Goal: Task Accomplishment & Management: Use online tool/utility

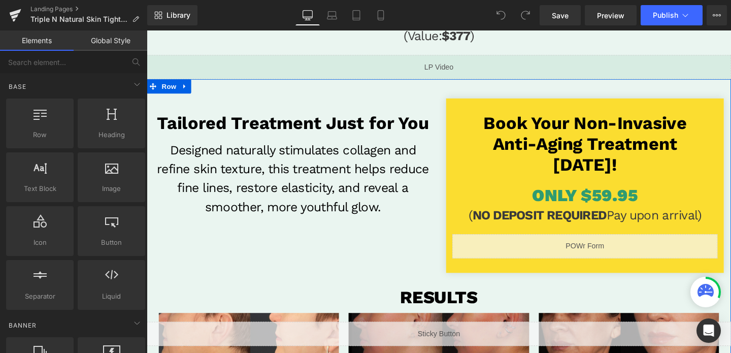
scroll to position [208, 0]
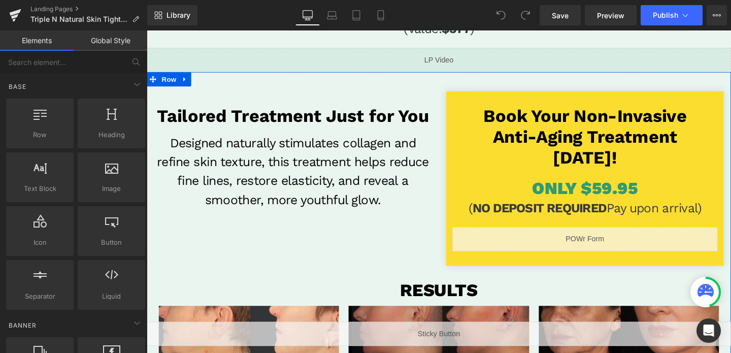
click at [632, 244] on div "Liquid" at bounding box center [607, 249] width 279 height 25
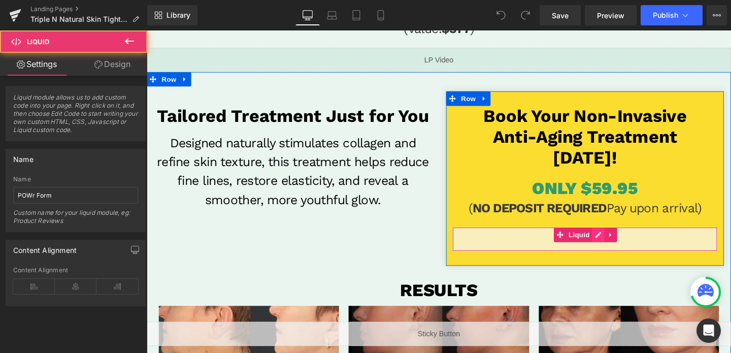
click at [618, 244] on div "Liquid" at bounding box center [607, 249] width 279 height 25
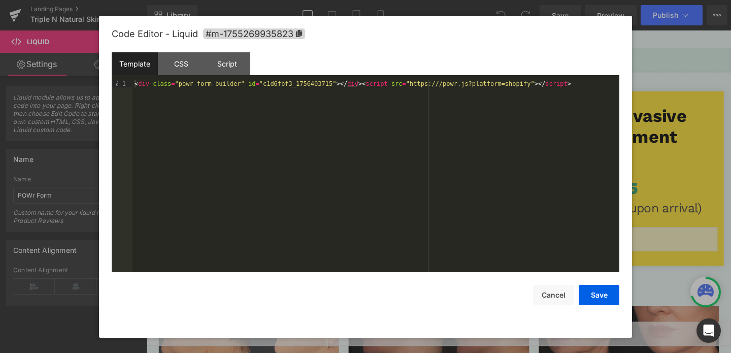
click at [339, 82] on div "< div class = "powr-form-builder" id = "c1d6fbf3_1756403715" > </ div > < scrip…" at bounding box center [376, 183] width 487 height 206
drag, startPoint x: 588, startPoint y: 291, endPoint x: 473, endPoint y: 238, distance: 126.6
click at [588, 291] on button "Save" at bounding box center [599, 295] width 41 height 20
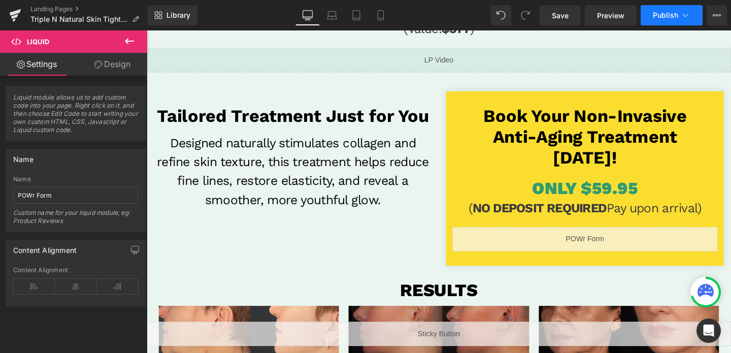
click at [665, 12] on span "Publish" at bounding box center [665, 15] width 25 height 8
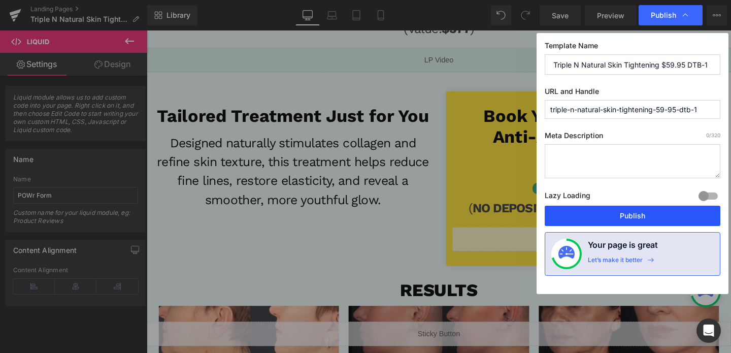
click at [618, 224] on button "Publish" at bounding box center [633, 216] width 176 height 20
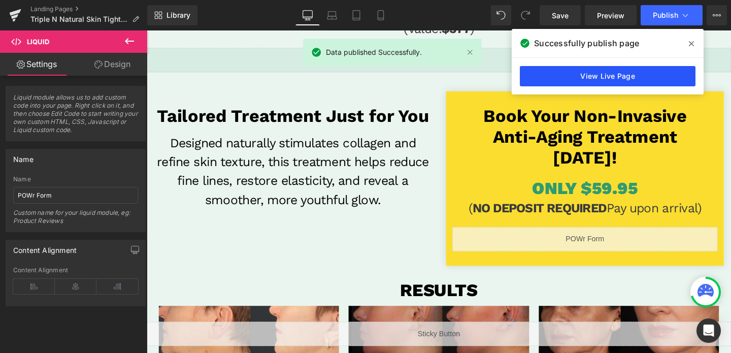
click at [599, 79] on link "View Live Page" at bounding box center [608, 76] width 176 height 20
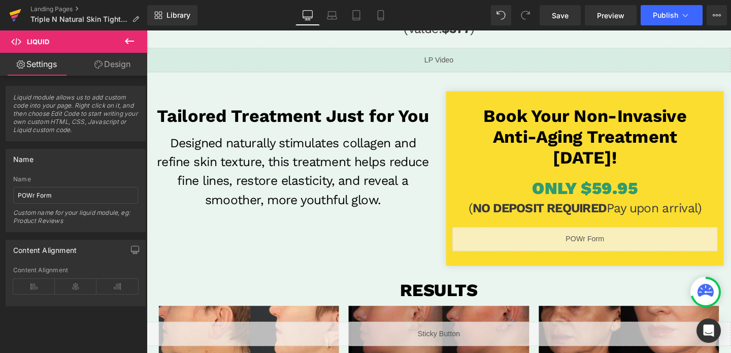
click at [7, 19] on link at bounding box center [15, 15] width 30 height 30
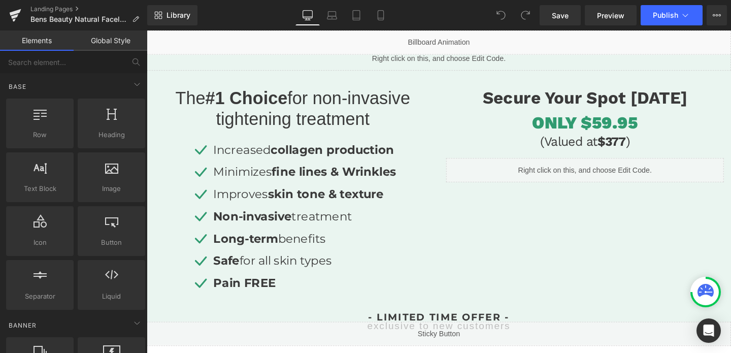
scroll to position [270, 0]
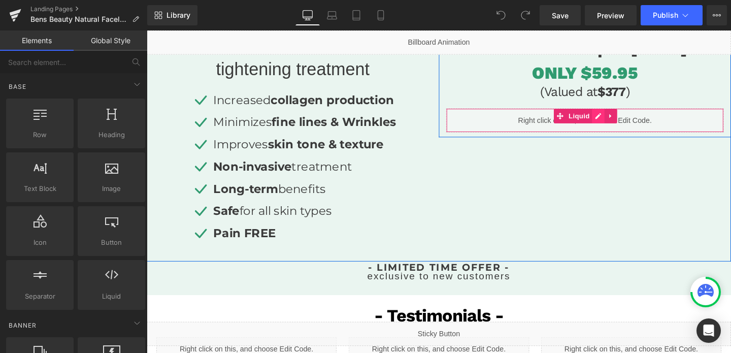
click at [624, 121] on div "Liquid" at bounding box center [608, 124] width 292 height 25
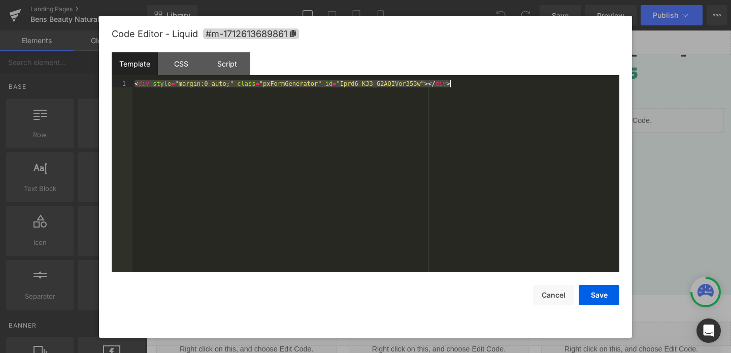
drag, startPoint x: 134, startPoint y: 84, endPoint x: 418, endPoint y: 118, distance: 285.9
click at [418, 118] on div "< div style = "margin:0 auto;" class = "pxFormGenerator" id = "Iprd6-KJ3_G2AQIV…" at bounding box center [376, 183] width 487 height 206
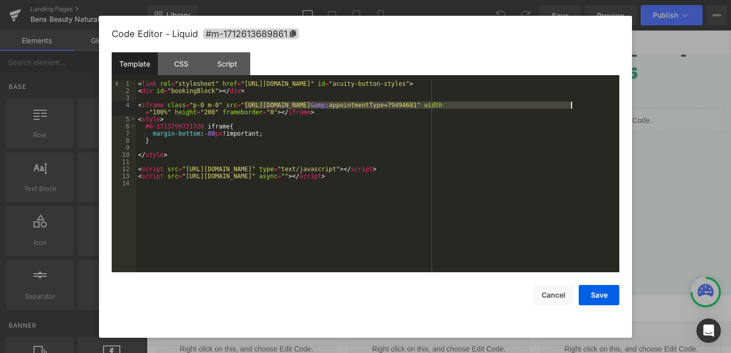
drag, startPoint x: 244, startPoint y: 102, endPoint x: 571, endPoint y: 107, distance: 327.1
click at [571, 107] on div "< link rel = "stylesheet" href = "[URL][DOMAIN_NAME]" id = "acuity-button-style…" at bounding box center [378, 183] width 484 height 206
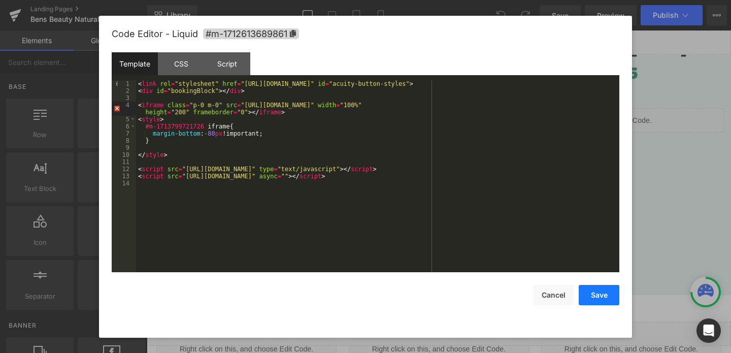
click at [606, 298] on button "Save" at bounding box center [599, 295] width 41 height 20
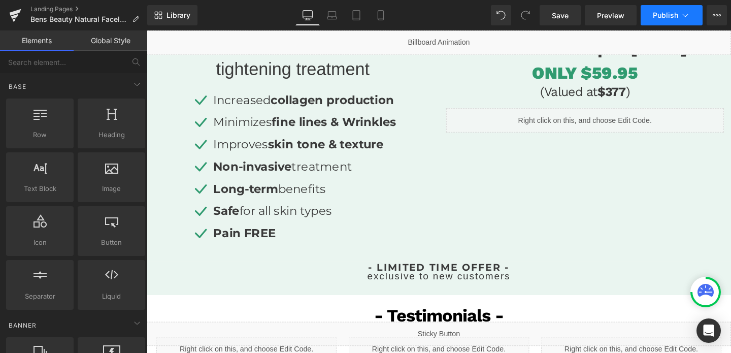
click at [681, 21] on button "Publish" at bounding box center [672, 15] width 62 height 20
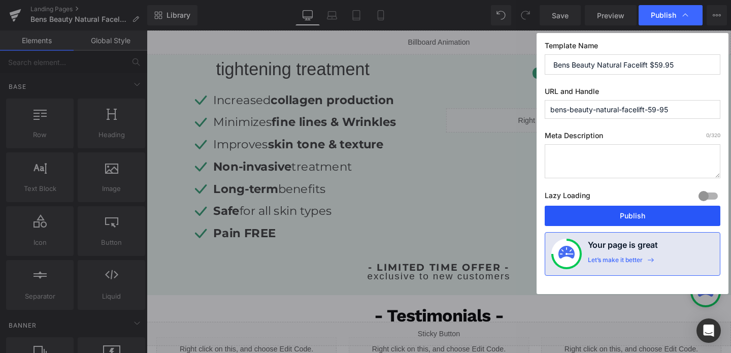
click at [620, 213] on button "Publish" at bounding box center [633, 216] width 176 height 20
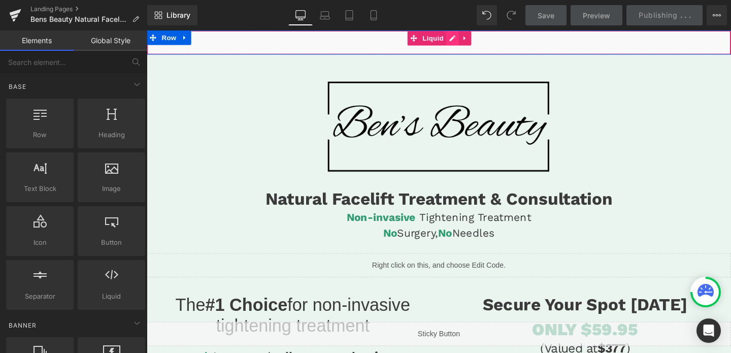
click at [470, 39] on div "Liquid" at bounding box center [454, 42] width 615 height 25
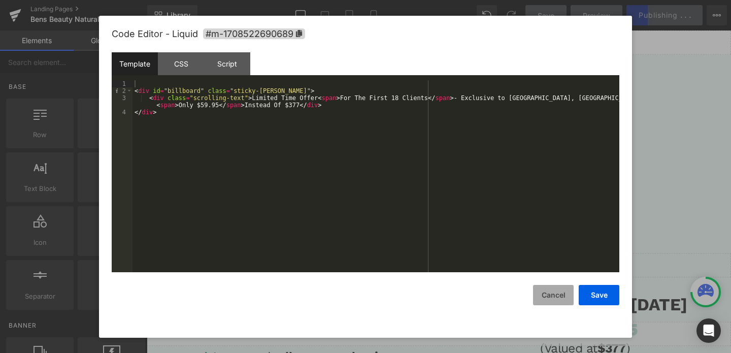
click at [558, 295] on button "Cancel" at bounding box center [553, 295] width 41 height 20
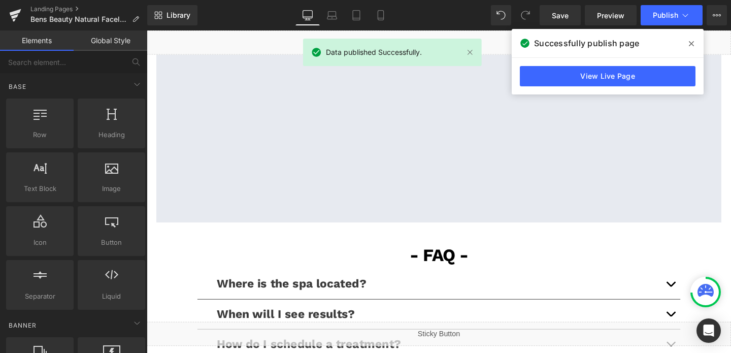
scroll to position [2086, 0]
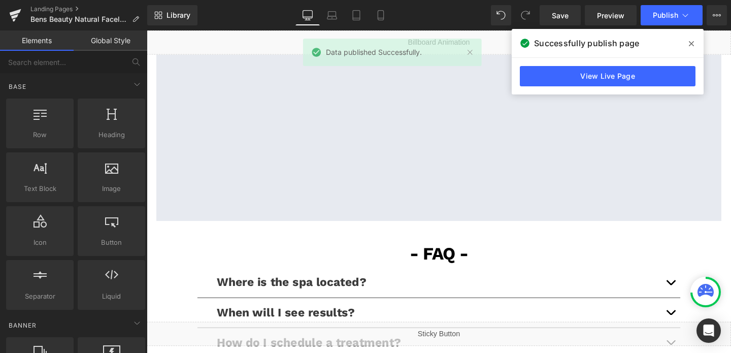
click at [606, 287] on p "Where is the spa located?" at bounding box center [453, 295] width 467 height 16
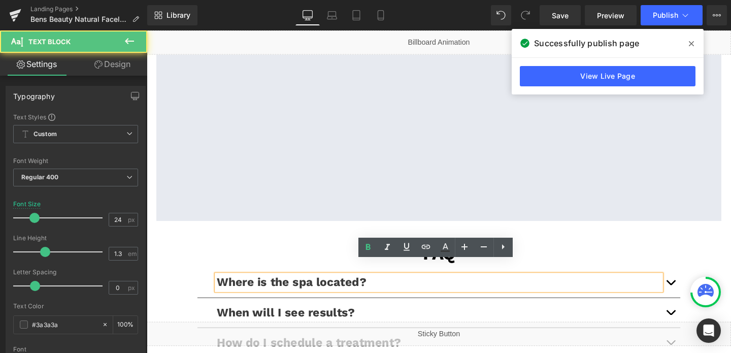
scroll to position [2088, 0]
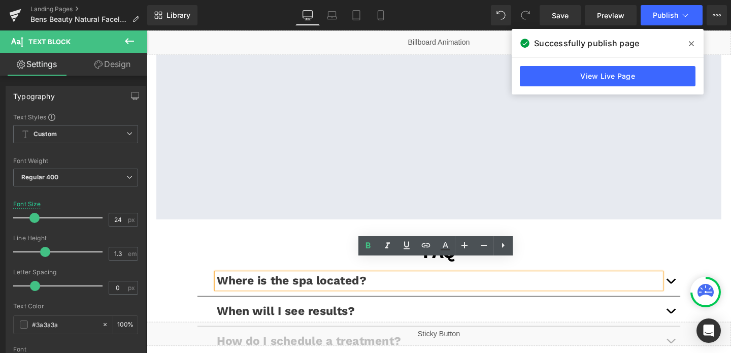
click at [704, 280] on button "button" at bounding box center [698, 293] width 20 height 31
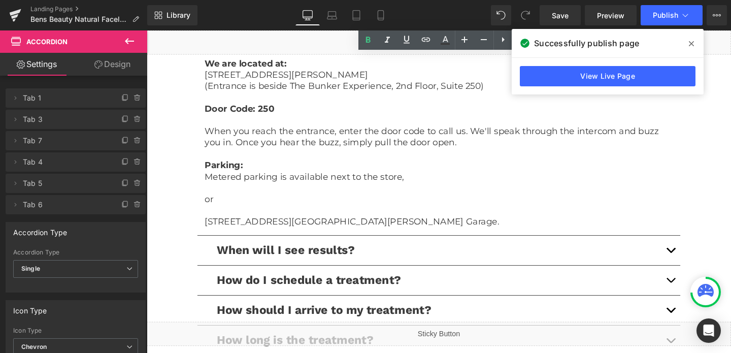
scroll to position [2393, 0]
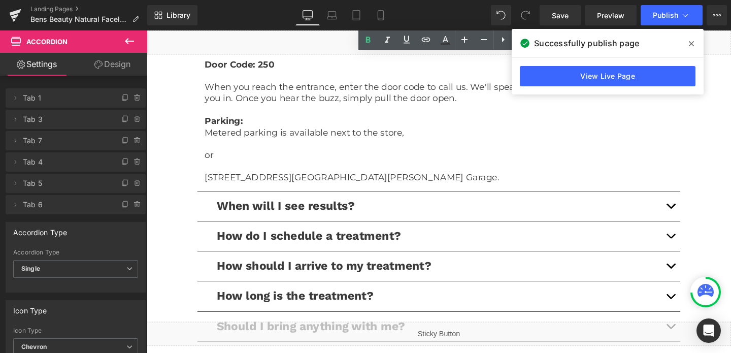
click at [698, 217] on span "button" at bounding box center [698, 217] width 0 height 0
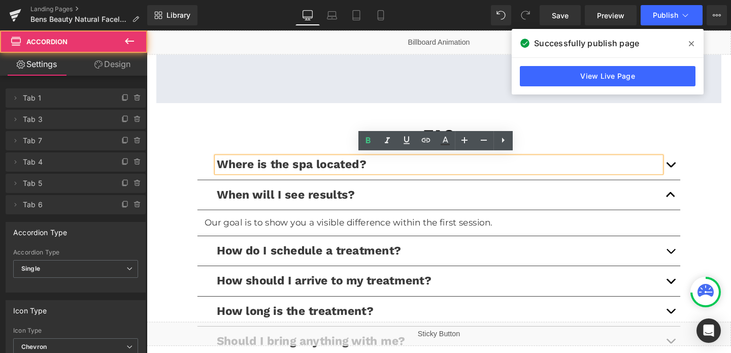
scroll to position [2199, 0]
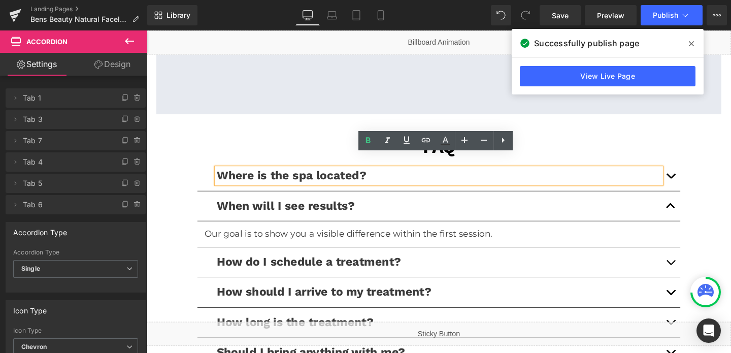
click at [700, 262] on button "button" at bounding box center [698, 274] width 20 height 31
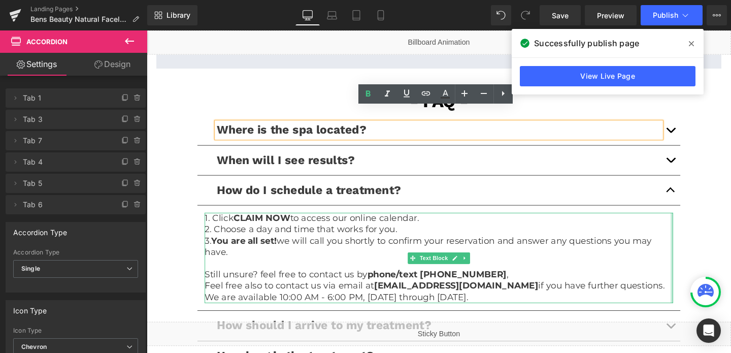
scroll to position [2248, 0]
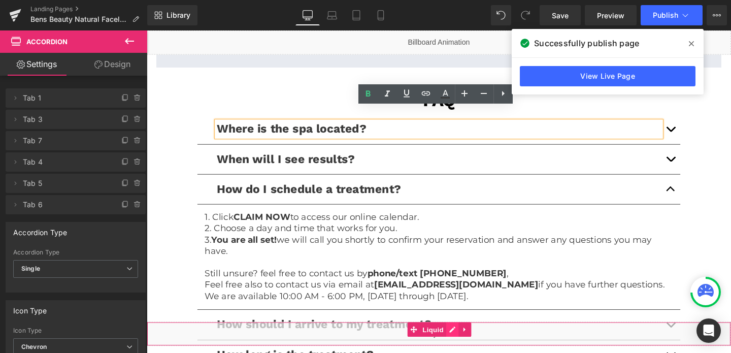
click at [463, 347] on div "Liquid" at bounding box center [454, 349] width 615 height 25
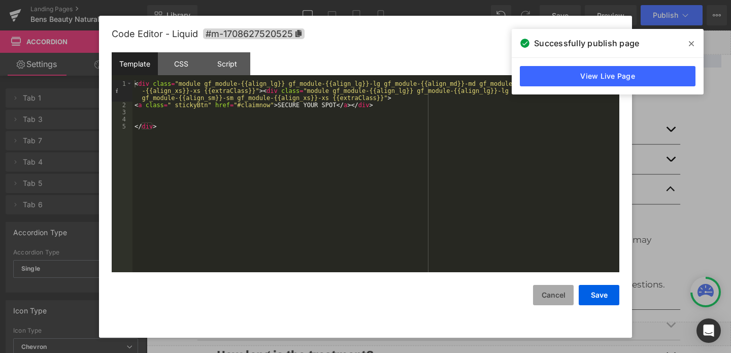
click at [554, 293] on button "Cancel" at bounding box center [553, 295] width 41 height 20
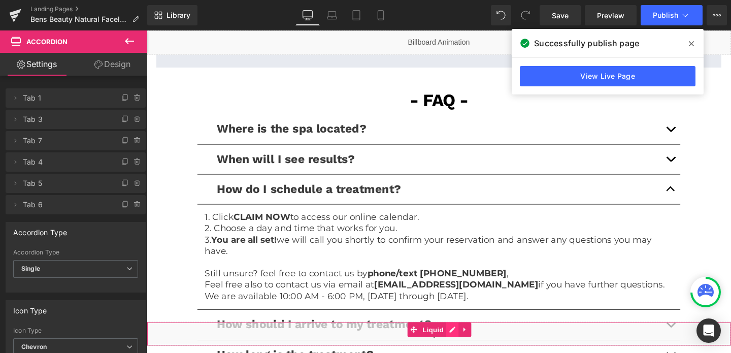
click at [465, 341] on div "Liquid" at bounding box center [454, 349] width 615 height 25
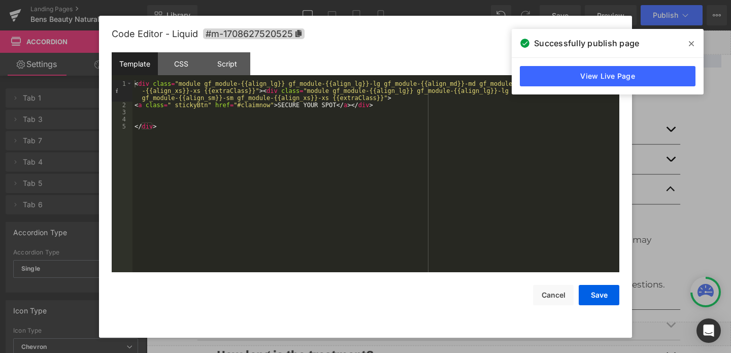
click at [689, 40] on icon at bounding box center [691, 44] width 5 height 8
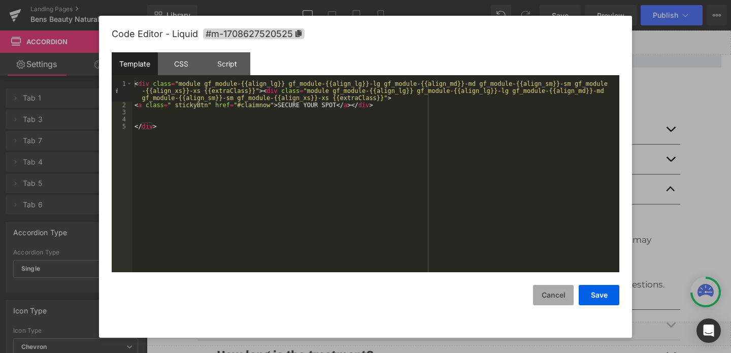
click at [559, 290] on button "Cancel" at bounding box center [553, 295] width 41 height 20
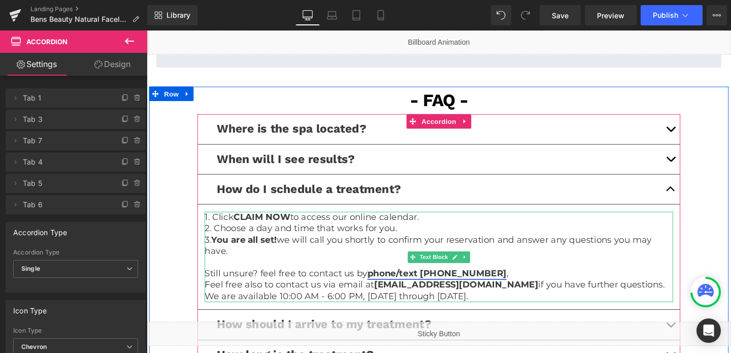
click at [482, 280] on link "phone/text [PHONE_NUMBER]" at bounding box center [452, 285] width 146 height 11
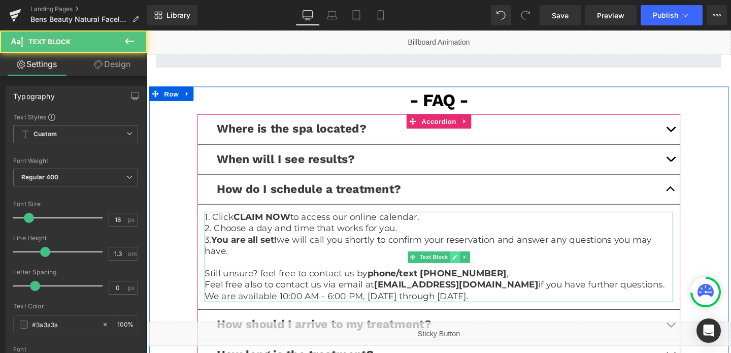
click at [468, 263] on link at bounding box center [471, 269] width 11 height 12
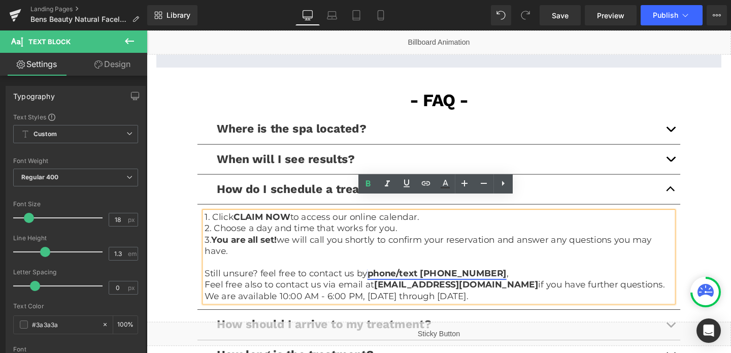
click at [470, 280] on link "phone/text [PHONE_NUMBER]" at bounding box center [452, 285] width 146 height 11
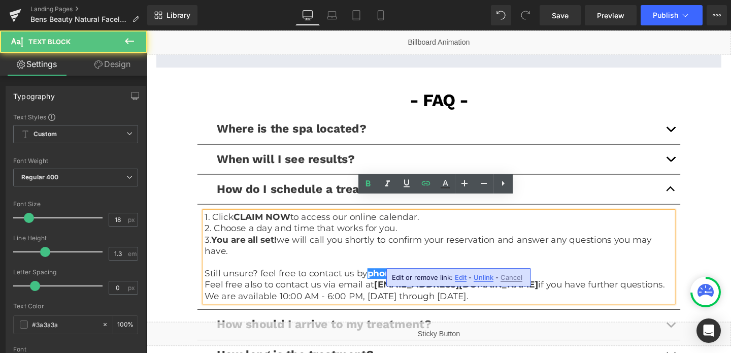
click at [461, 276] on span "Edit" at bounding box center [461, 277] width 12 height 9
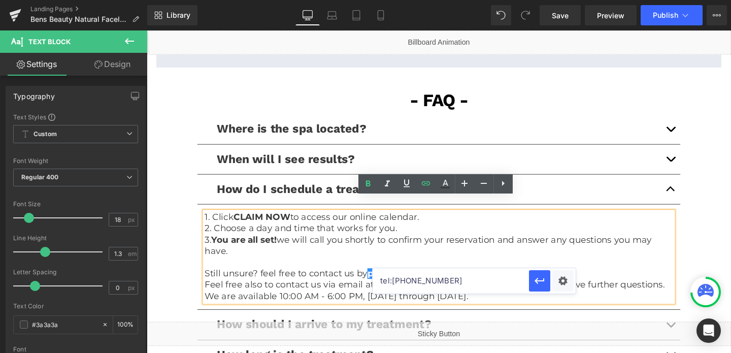
drag, startPoint x: 441, startPoint y: 276, endPoint x: 374, endPoint y: 276, distance: 67.6
click at [374, 276] on input "tel:[PHONE_NUMBER]" at bounding box center [451, 280] width 156 height 25
click at [442, 274] on input "tel:[PHONE_NUMBER]" at bounding box center [451, 280] width 156 height 25
click at [443, 282] on input "tel:[PHONE_NUMBER]" at bounding box center [451, 280] width 156 height 25
drag, startPoint x: 443, startPoint y: 282, endPoint x: 409, endPoint y: 283, distance: 33.5
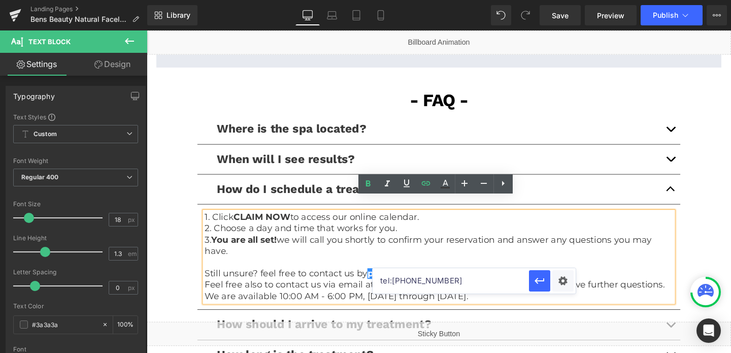
click at [409, 283] on input "tel:[PHONE_NUMBER]" at bounding box center [451, 280] width 156 height 25
click at [657, 9] on button "Publish" at bounding box center [672, 15] width 62 height 20
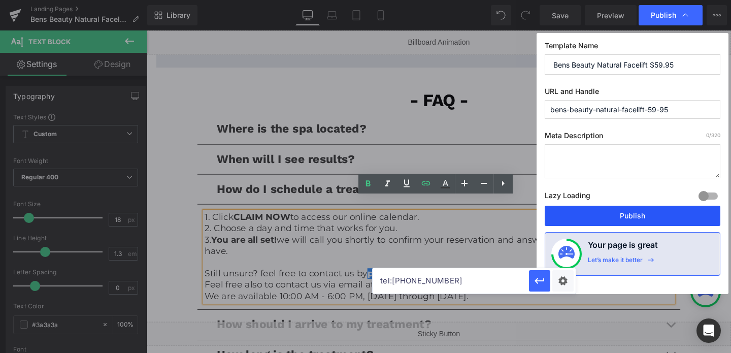
click at [603, 210] on button "Publish" at bounding box center [633, 216] width 176 height 20
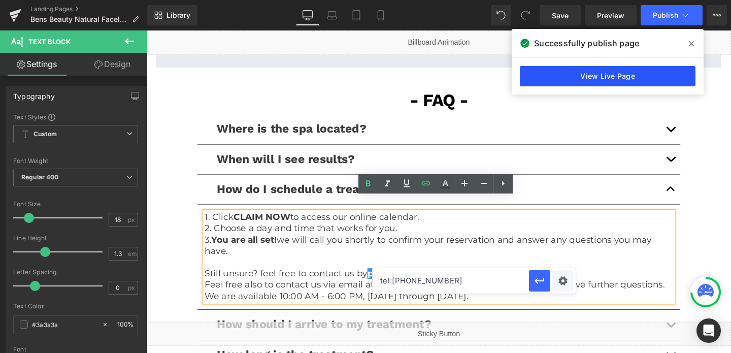
click at [584, 76] on link "View Live Page" at bounding box center [608, 76] width 176 height 20
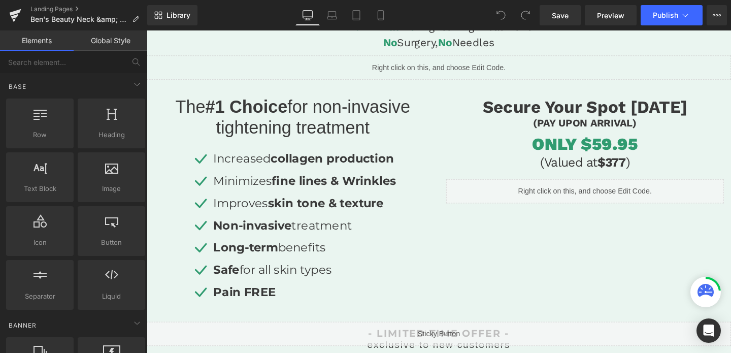
scroll to position [284, 0]
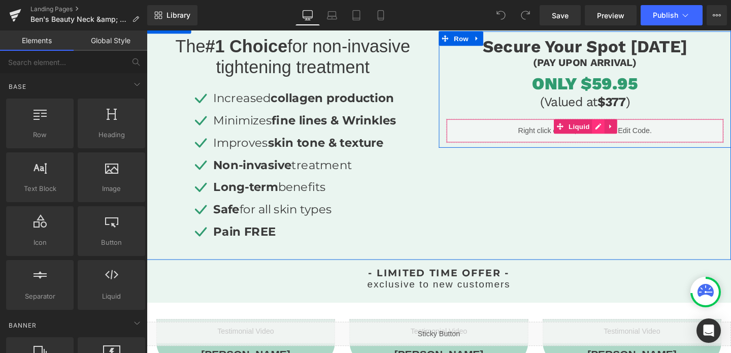
click at [620, 136] on div "Liquid" at bounding box center [608, 135] width 292 height 25
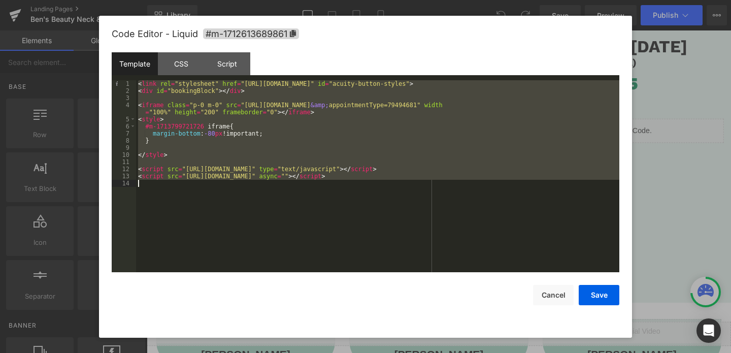
drag, startPoint x: 140, startPoint y: 84, endPoint x: 393, endPoint y: 203, distance: 279.5
click at [393, 203] on div "< link rel = "stylesheet" href = "[URL][DOMAIN_NAME]" id = "acuity-button-style…" at bounding box center [378, 183] width 484 height 206
